Goal: Task Accomplishment & Management: Use online tool/utility

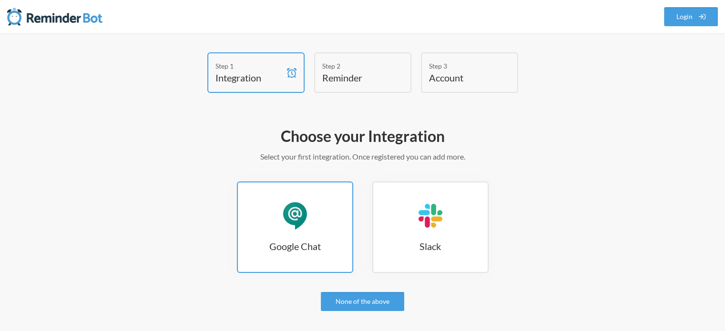
click at [314, 221] on link "Google Chat Google Chat" at bounding box center [295, 228] width 116 height 92
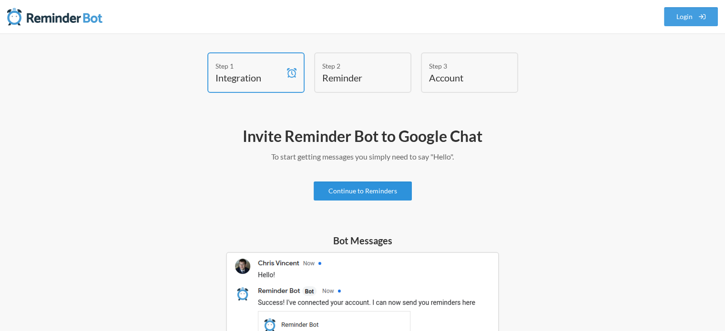
click at [379, 196] on link "Continue to Reminders" at bounding box center [363, 191] width 98 height 19
click at [385, 194] on link "Continue to Reminders" at bounding box center [363, 191] width 98 height 19
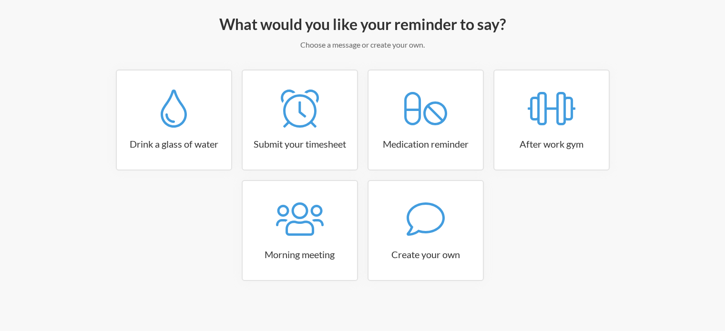
scroll to position [112, 0]
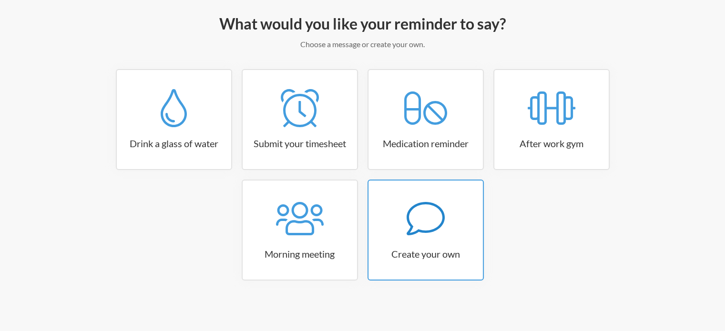
click at [437, 227] on icon at bounding box center [425, 218] width 38 height 33
select select "11:30:00"
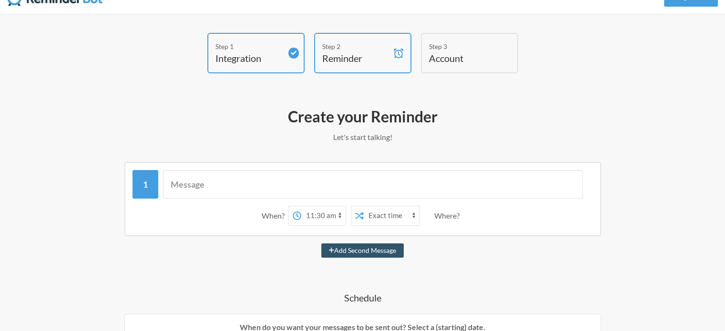
scroll to position [15, 0]
